Goal: Task Accomplishment & Management: Manage account settings

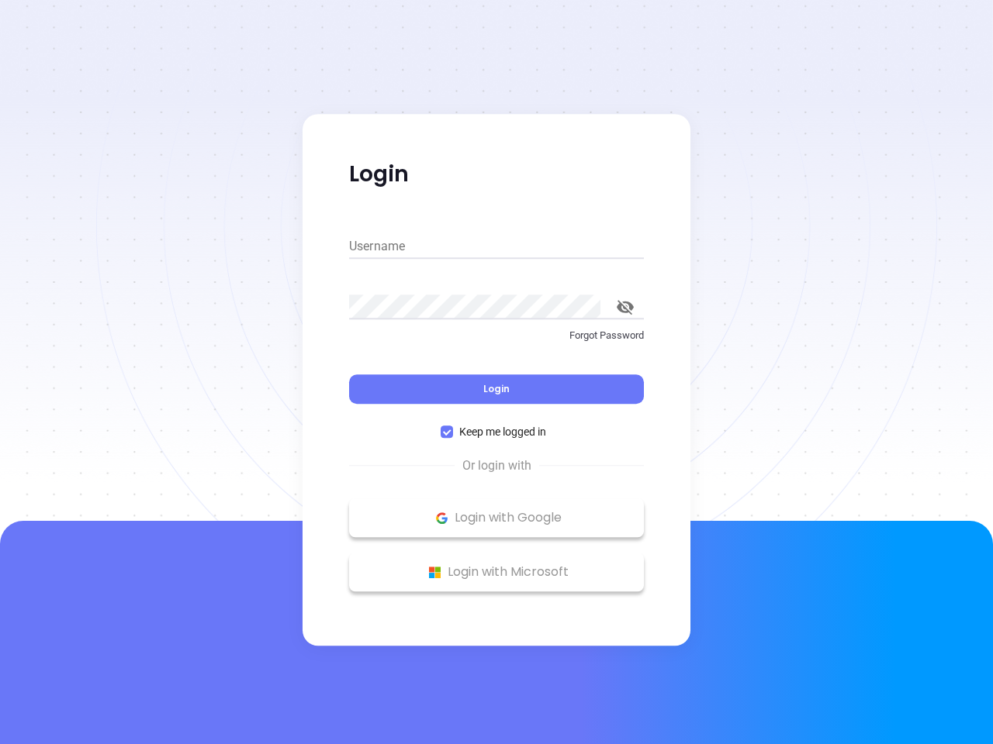
click at [496, 372] on div "Login" at bounding box center [496, 380] width 295 height 48
click at [496, 247] on input "Username" at bounding box center [496, 246] width 295 height 25
click at [625, 307] on icon "toggle password visibility" at bounding box center [625, 307] width 17 height 15
click at [496, 389] on span "Login" at bounding box center [496, 388] width 26 height 13
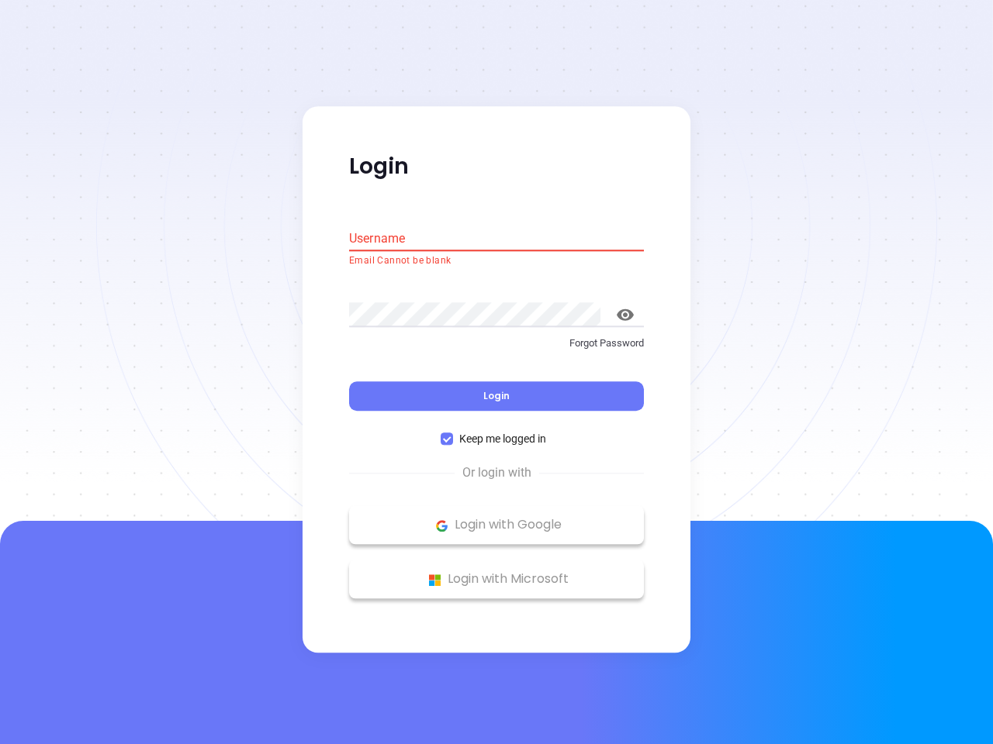
click at [496, 432] on span "Keep me logged in" at bounding box center [502, 439] width 99 height 17
click at [453, 434] on input "Keep me logged in" at bounding box center [446, 440] width 12 height 12
checkbox input "false"
click at [496, 518] on p "Login with Google" at bounding box center [496, 525] width 279 height 23
click at [496, 572] on p "Login with Microsoft" at bounding box center [496, 579] width 279 height 23
